Goal: Task Accomplishment & Management: Complete application form

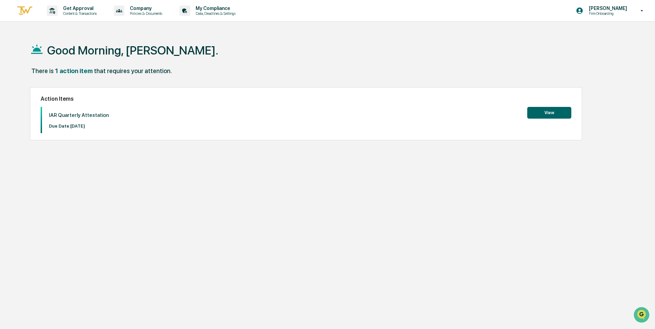
click at [543, 113] on button "View" at bounding box center [549, 113] width 44 height 12
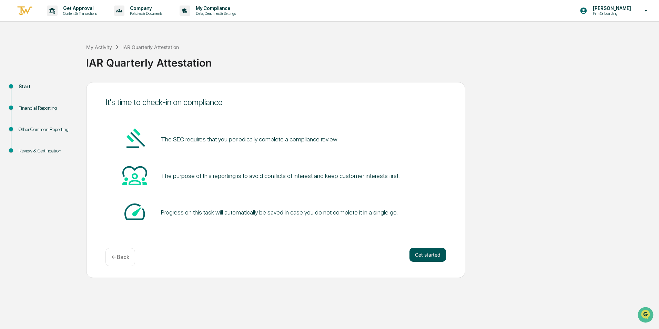
click at [426, 258] on button "Get started" at bounding box center [427, 255] width 37 height 14
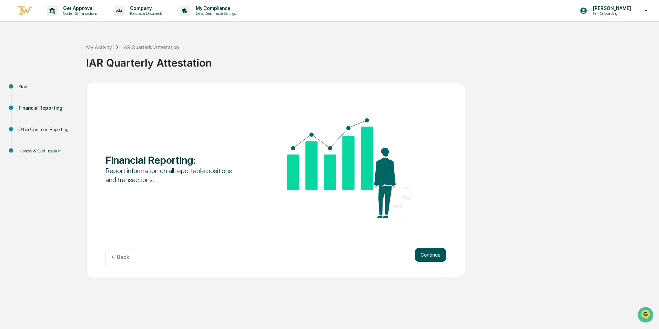
click at [427, 257] on button "Continue" at bounding box center [430, 255] width 31 height 14
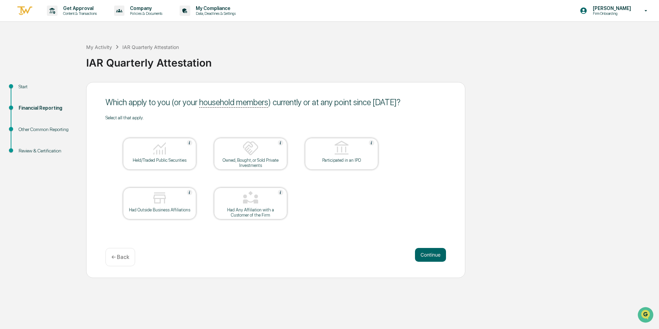
click at [147, 156] on div at bounding box center [159, 149] width 69 height 18
click at [431, 256] on button "Continue" at bounding box center [430, 255] width 31 height 14
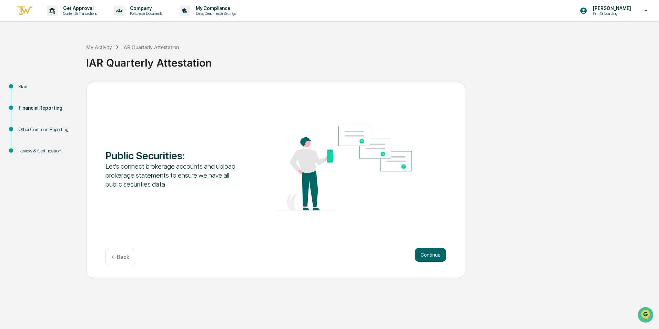
click at [431, 256] on button "Continue" at bounding box center [430, 255] width 31 height 14
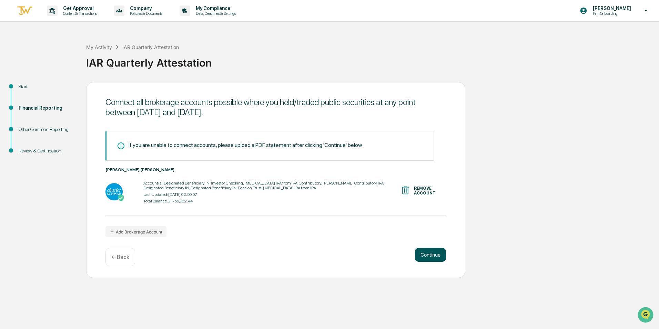
click at [424, 251] on button "Continue" at bounding box center [430, 255] width 31 height 14
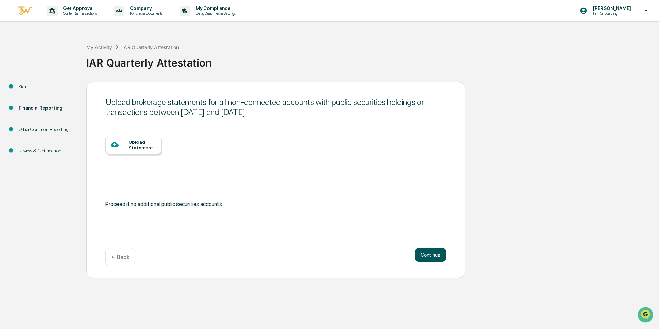
click at [429, 249] on button "Continue" at bounding box center [430, 255] width 31 height 14
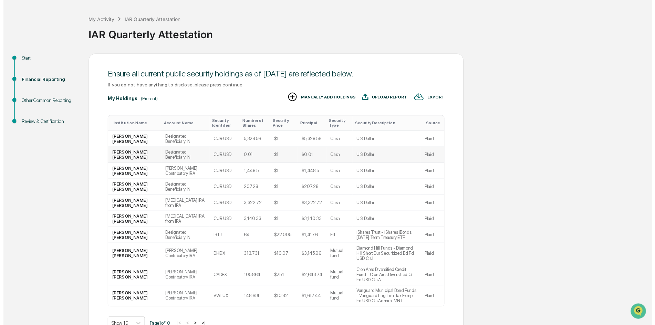
scroll to position [53, 0]
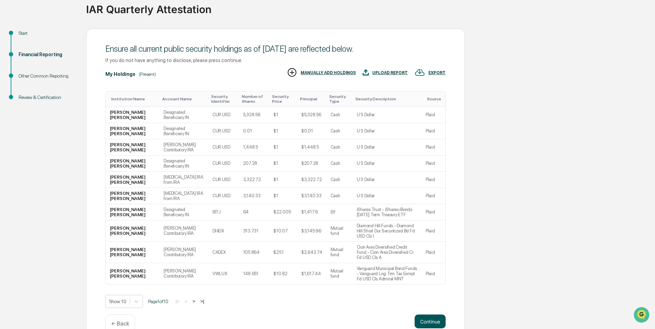
click at [434, 314] on button "Continue" at bounding box center [430, 321] width 31 height 14
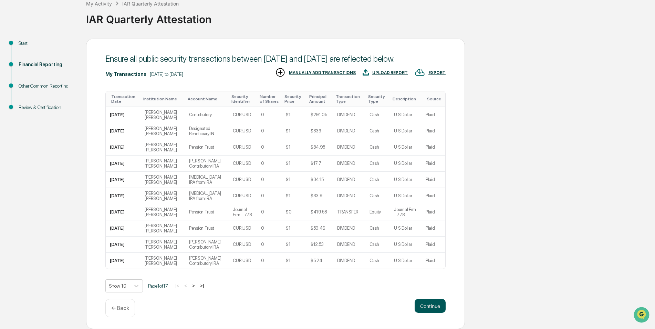
click at [427, 303] on button "Continue" at bounding box center [430, 306] width 31 height 14
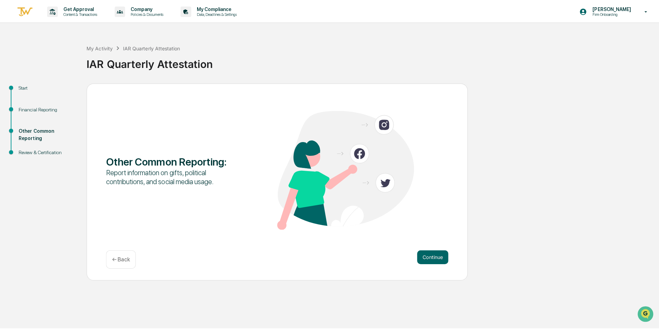
scroll to position [0, 0]
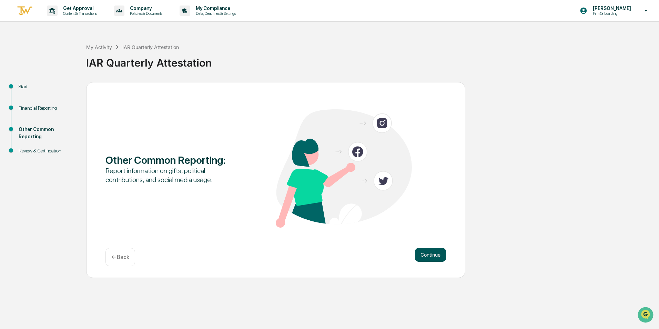
click at [421, 251] on button "Continue" at bounding box center [430, 255] width 31 height 14
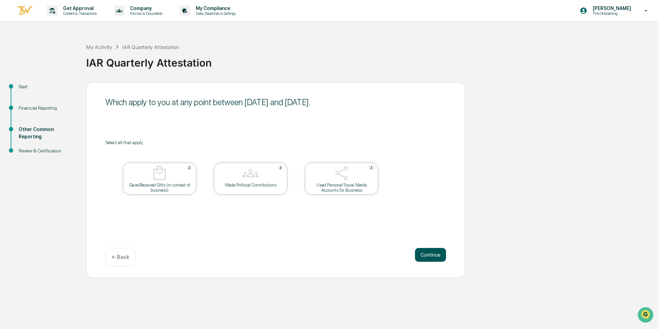
click at [426, 254] on button "Continue" at bounding box center [430, 255] width 31 height 14
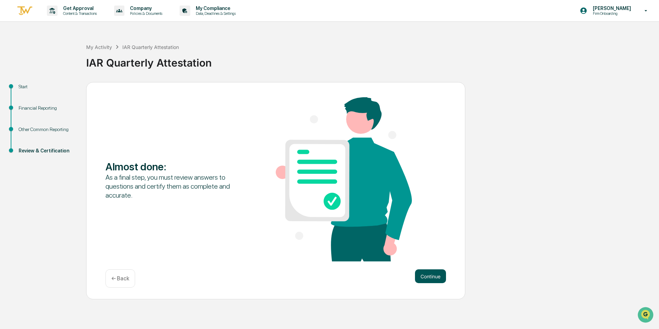
click at [430, 273] on button "Continue" at bounding box center [430, 276] width 31 height 14
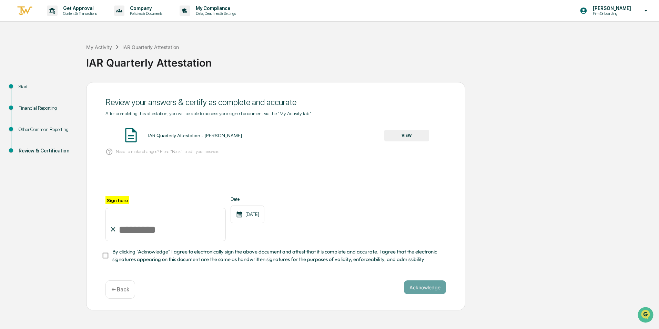
click at [119, 226] on input "Sign here" at bounding box center [165, 224] width 120 height 33
type input "**********"
click at [422, 289] on button "Acknowledge" at bounding box center [425, 287] width 42 height 14
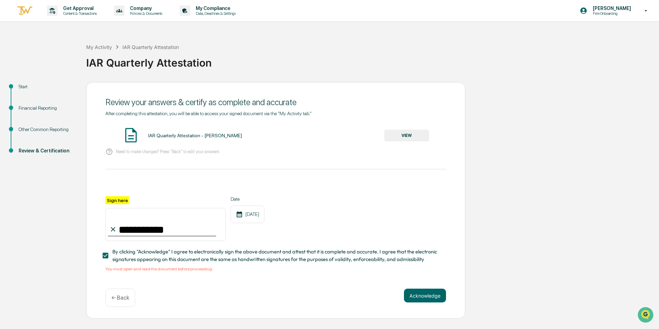
click at [131, 134] on img at bounding box center [130, 134] width 17 height 17
click at [407, 134] on button "VIEW" at bounding box center [406, 136] width 45 height 12
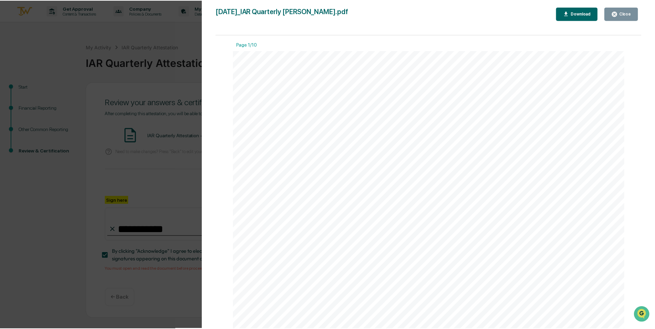
scroll to position [301, 0]
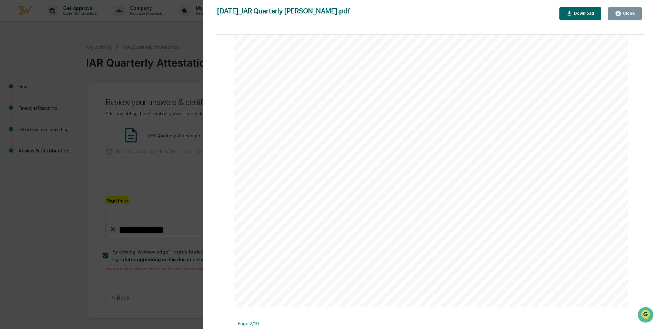
click at [624, 13] on div "Close" at bounding box center [627, 13] width 13 height 5
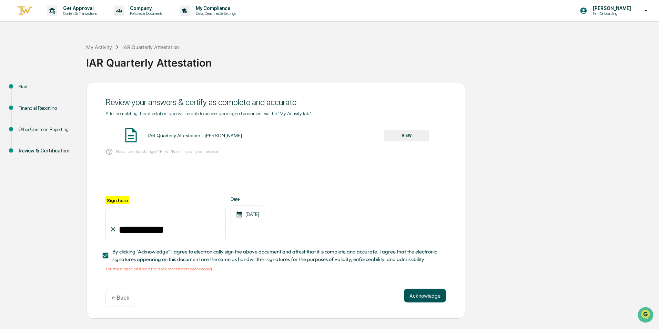
click at [427, 296] on button "Acknowledge" at bounding box center [425, 295] width 42 height 14
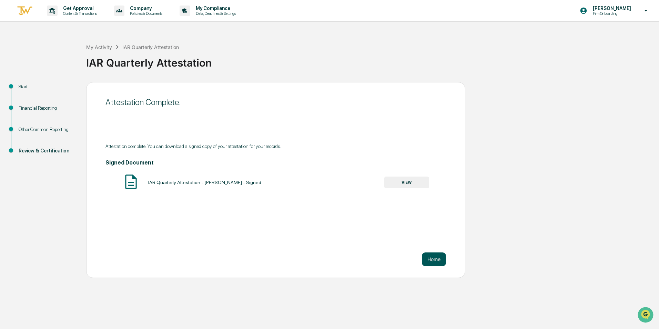
click at [433, 258] on button "Home" at bounding box center [434, 259] width 24 height 14
